Goal: Information Seeking & Learning: Learn about a topic

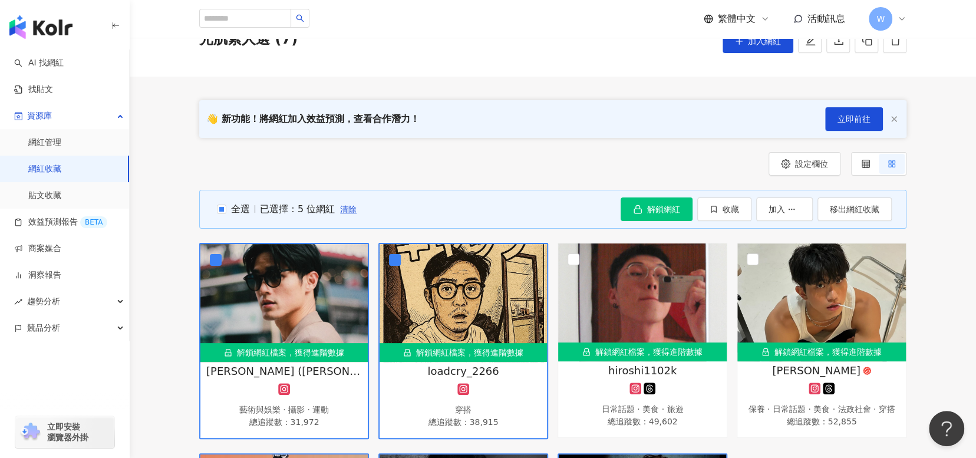
click at [837, 17] on span "活動訊息" at bounding box center [827, 18] width 38 height 11
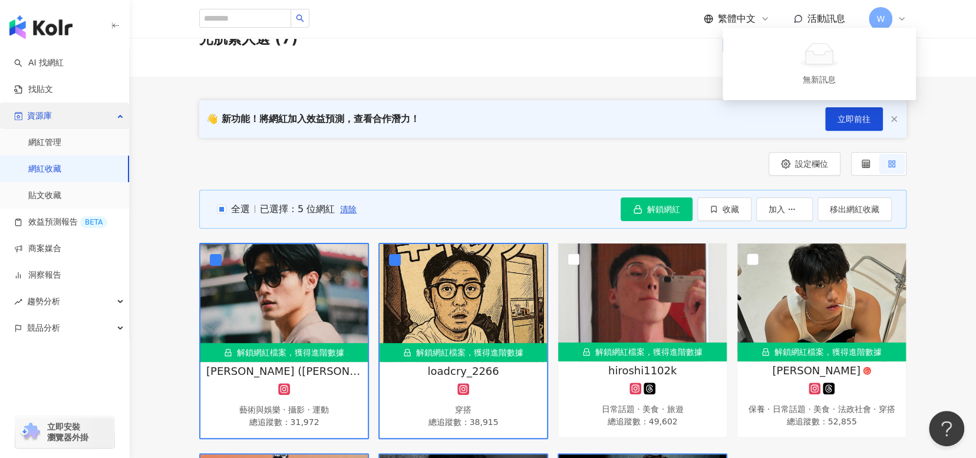
click at [56, 119] on div "資源庫" at bounding box center [64, 116] width 129 height 27
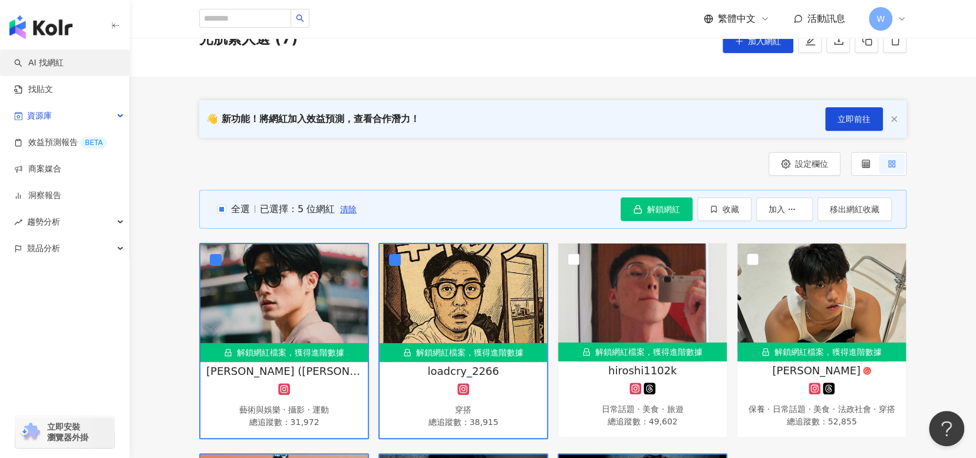
click at [64, 65] on link "AI 找網紅" at bounding box center [39, 63] width 50 height 12
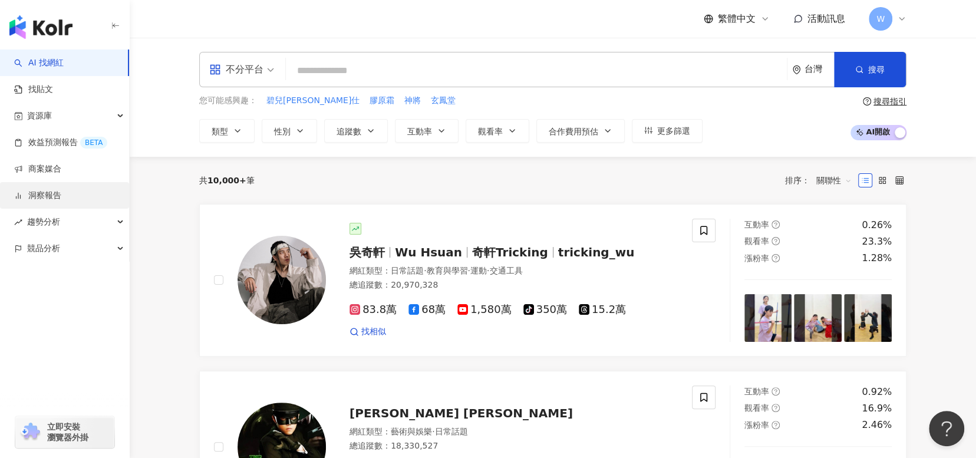
click at [61, 194] on link "洞察報告" at bounding box center [37, 196] width 47 height 12
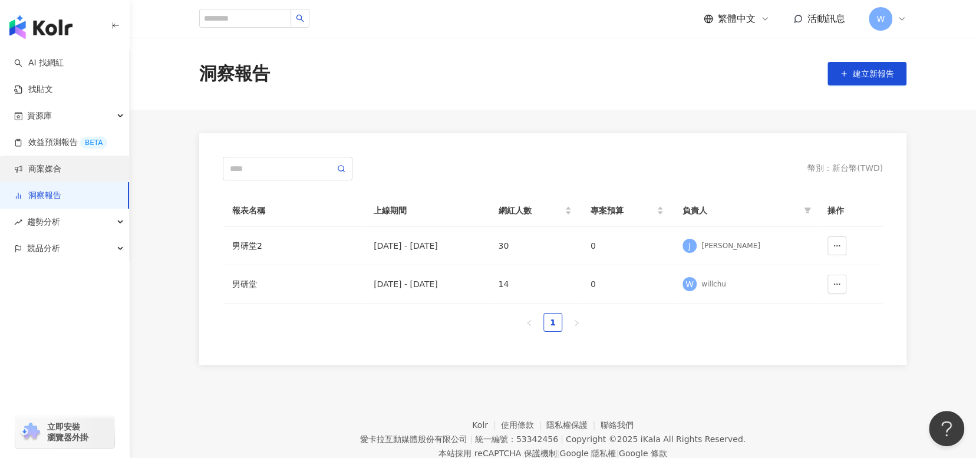
click at [61, 174] on link "商案媒合" at bounding box center [37, 169] width 47 height 12
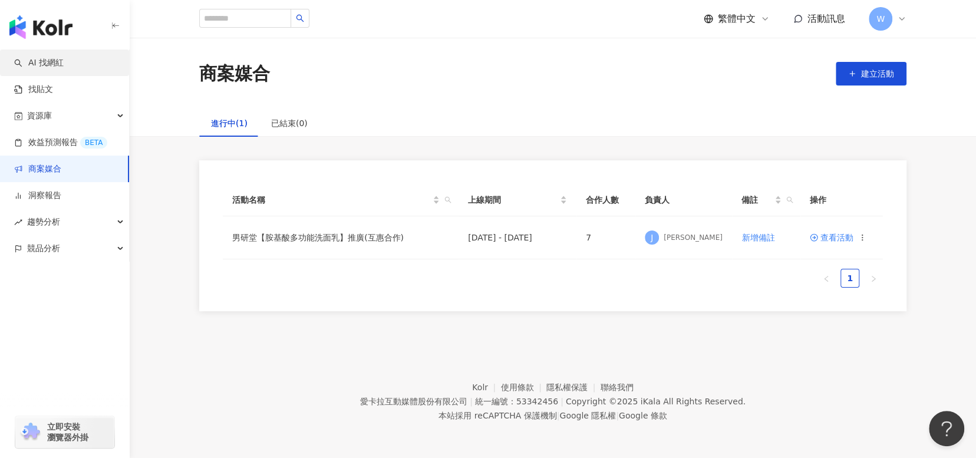
click at [64, 67] on link "AI 找網紅" at bounding box center [39, 63] width 50 height 12
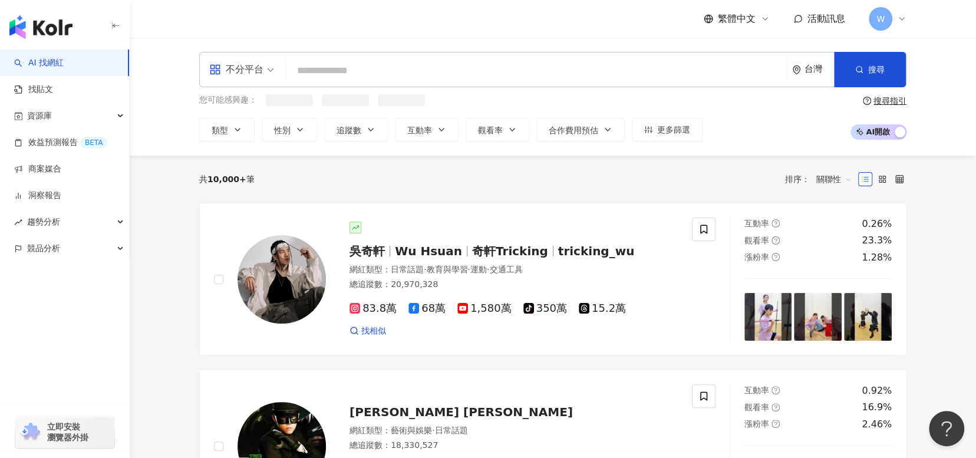
click at [381, 65] on input "search" at bounding box center [537, 71] width 492 height 22
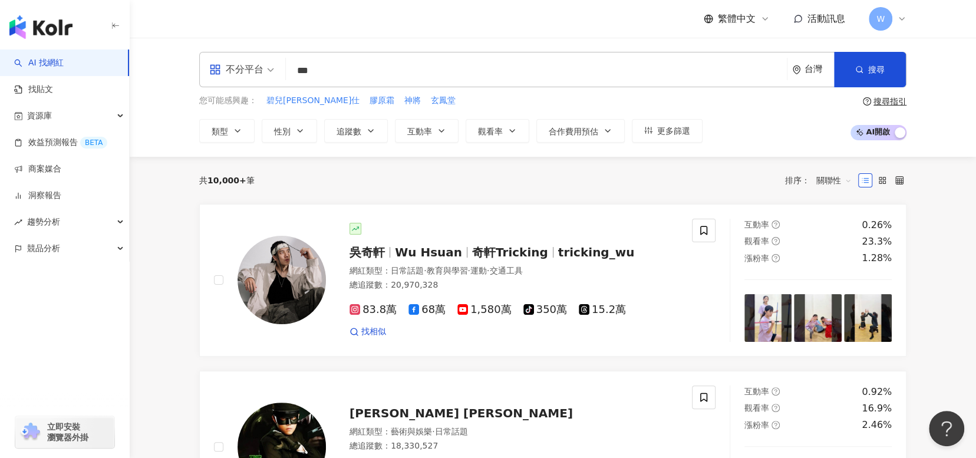
type input "***"
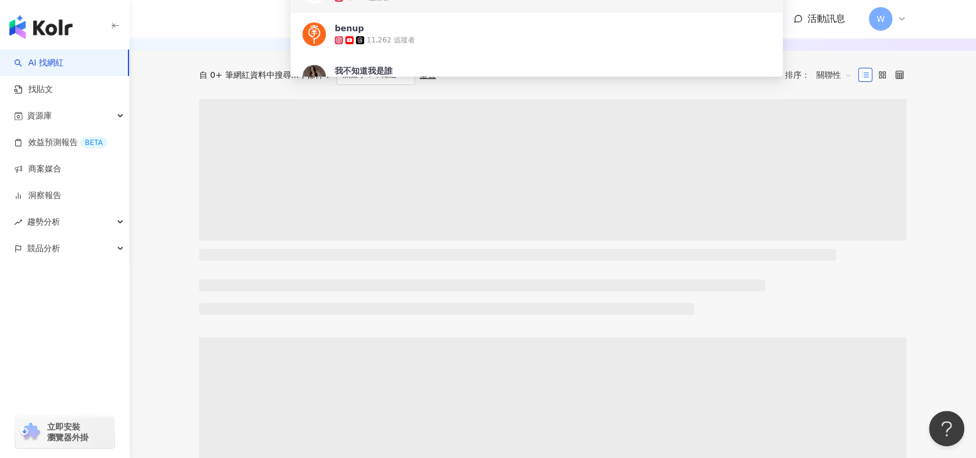
scroll to position [59, 0]
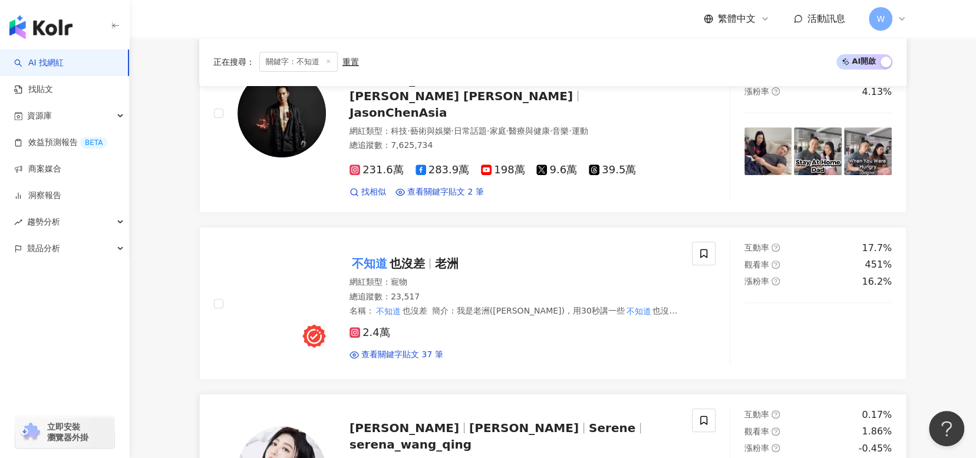
scroll to position [236, 0]
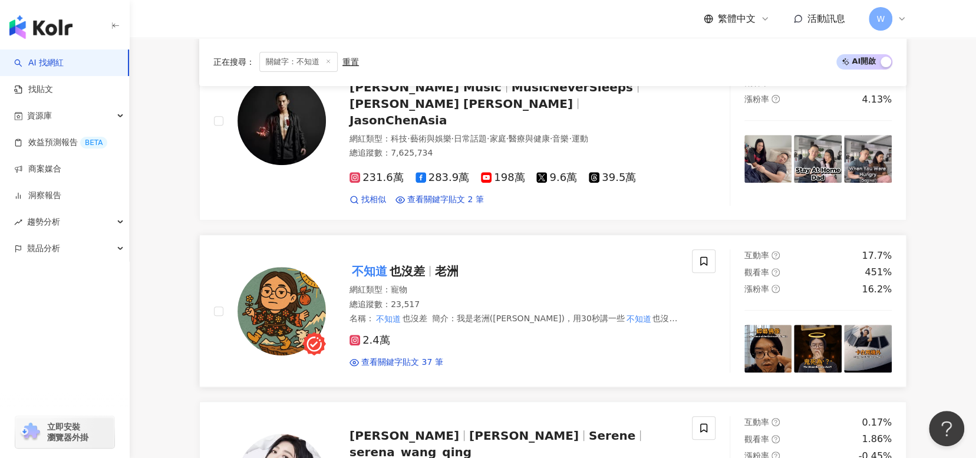
click at [409, 264] on span "也沒差" at bounding box center [407, 271] width 35 height 14
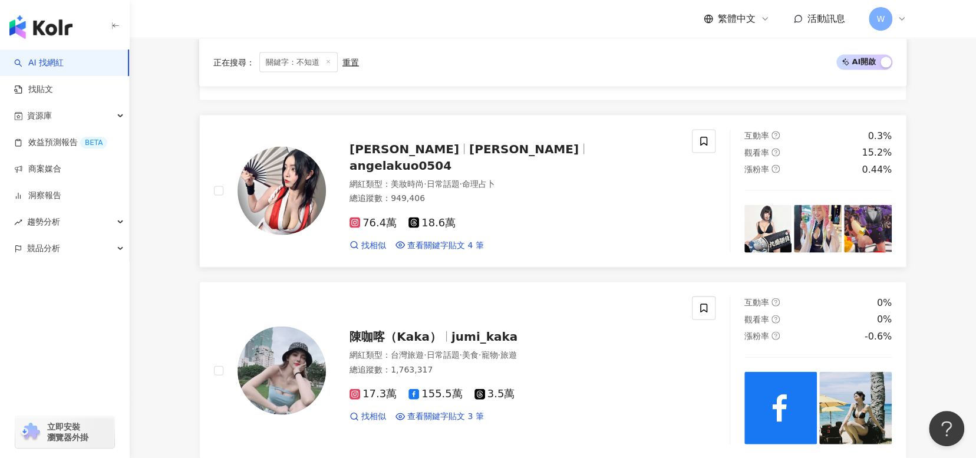
scroll to position [1533, 0]
